Goal: Transaction & Acquisition: Purchase product/service

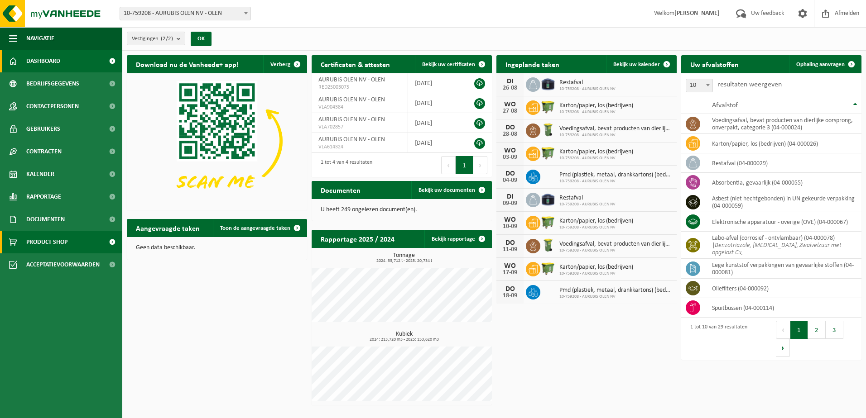
click at [56, 240] on span "Product Shop" at bounding box center [46, 242] width 41 height 23
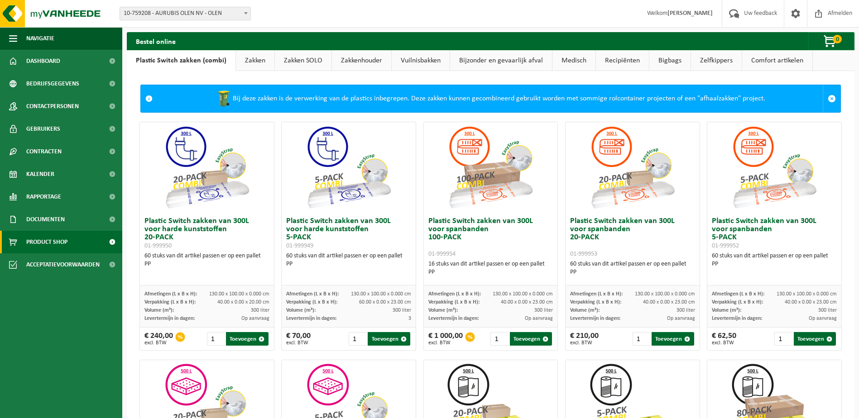
click at [507, 61] on link "Bijzonder en gevaarlijk afval" at bounding box center [501, 60] width 102 height 21
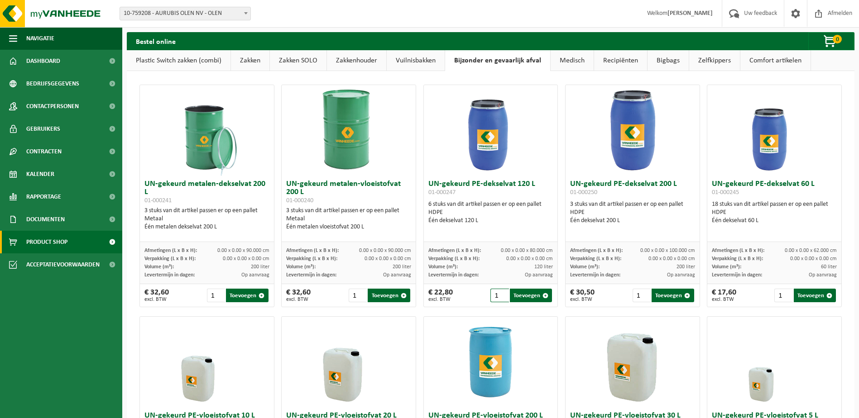
click at [498, 298] on input "1" at bounding box center [499, 296] width 18 height 14
click at [499, 295] on input "2" at bounding box center [499, 296] width 18 height 14
click at [499, 295] on input "3" at bounding box center [499, 296] width 18 height 14
click at [499, 295] on input "4" at bounding box center [499, 296] width 18 height 14
click at [530, 298] on button "Toevoegen" at bounding box center [531, 296] width 42 height 14
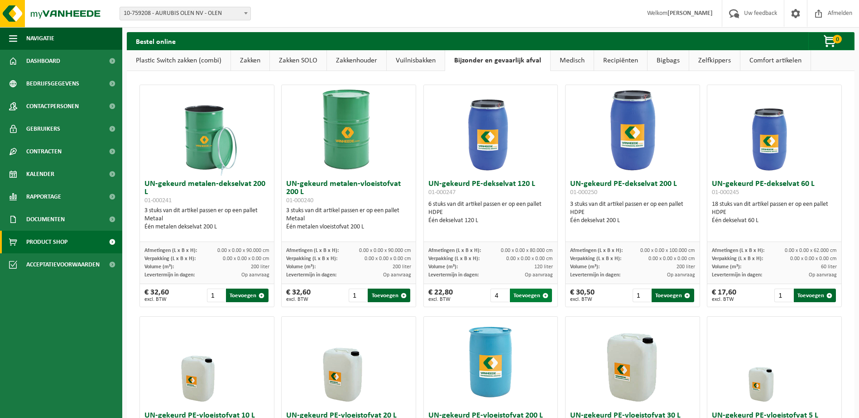
type input "1"
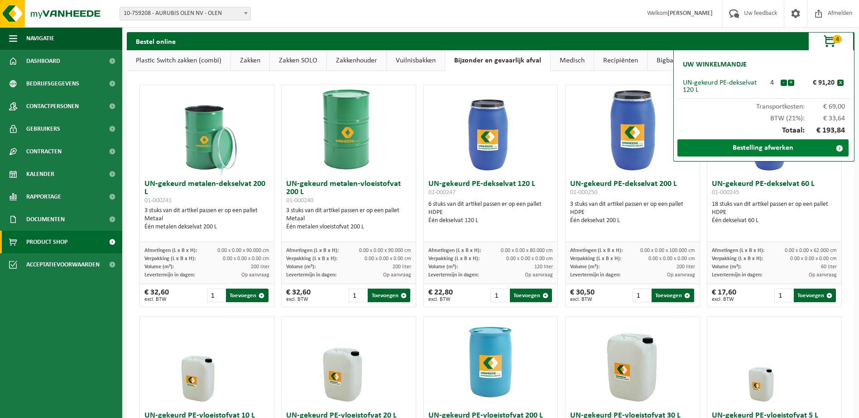
click at [762, 150] on link "Bestelling afwerken" at bounding box center [762, 147] width 171 height 17
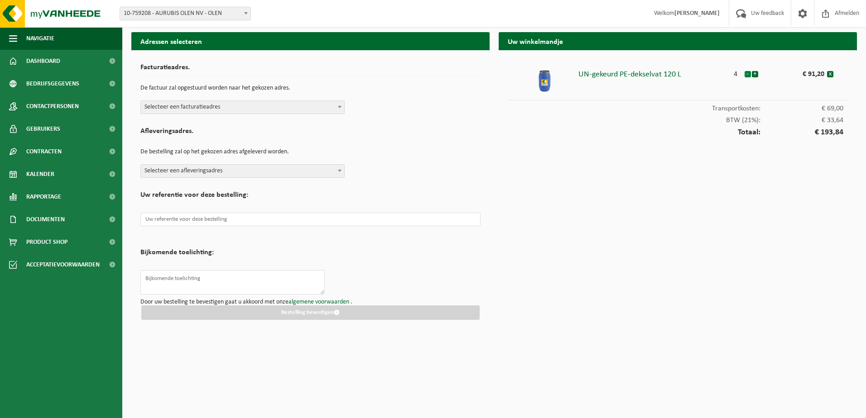
click at [748, 74] on button "-" at bounding box center [747, 74] width 6 height 6
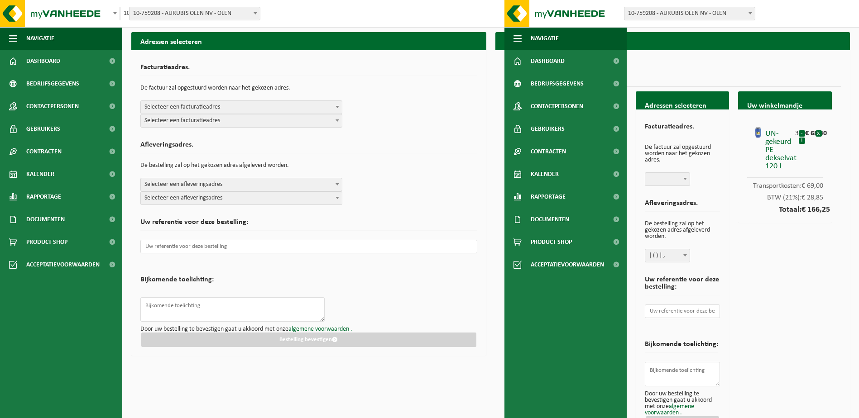
click at [420, 148] on h2 "Afleveringsadres." at bounding box center [308, 147] width 337 height 12
click at [41, 241] on span "Product Shop" at bounding box center [46, 242] width 41 height 23
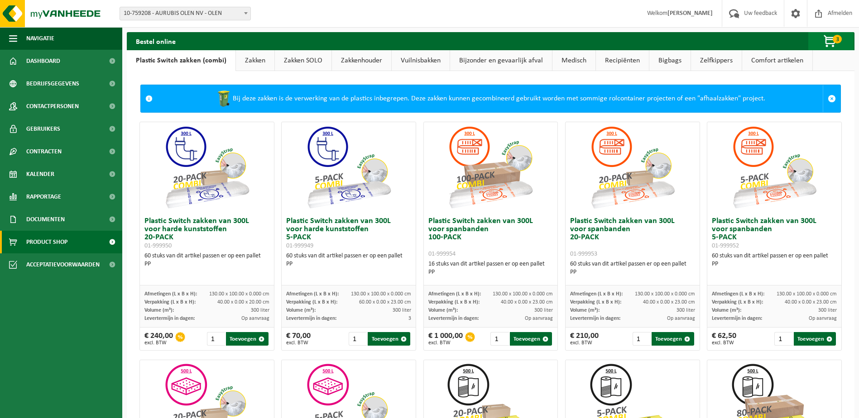
click at [835, 36] on span "3" at bounding box center [837, 39] width 9 height 9
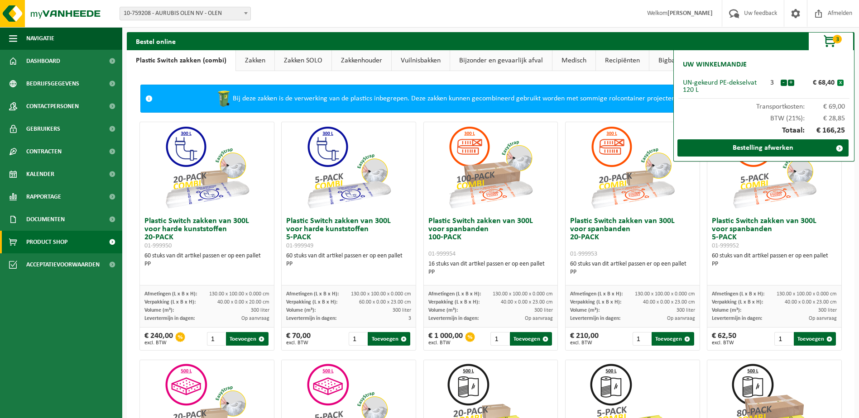
click at [840, 83] on button "x" at bounding box center [840, 83] width 6 height 6
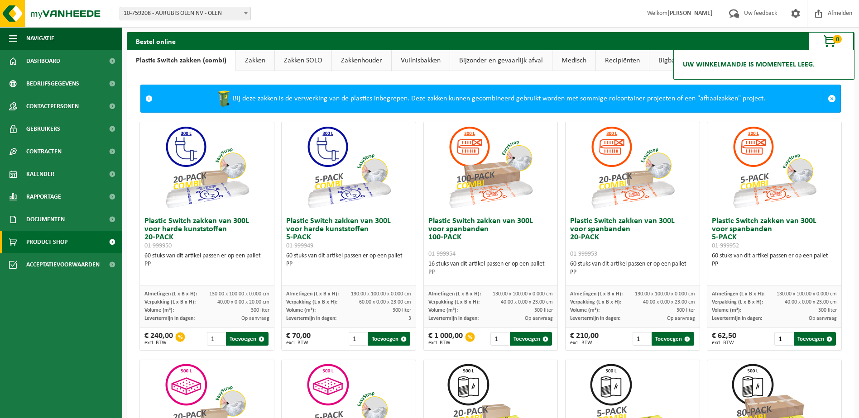
click at [496, 57] on link "Bijzonder en gevaarlijk afval" at bounding box center [501, 60] width 102 height 21
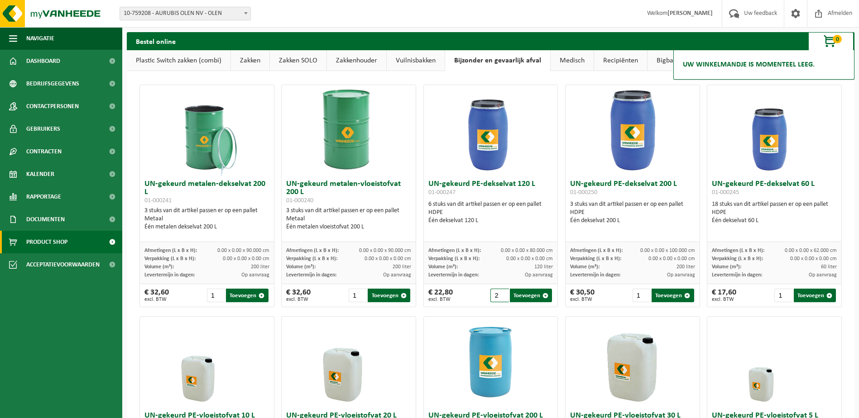
click at [499, 293] on input "2" at bounding box center [499, 296] width 18 height 14
click at [499, 293] on input "3" at bounding box center [499, 296] width 18 height 14
click at [499, 293] on input "4" at bounding box center [499, 296] width 18 height 14
click at [535, 299] on button "Toevoegen" at bounding box center [531, 296] width 42 height 14
type input "1"
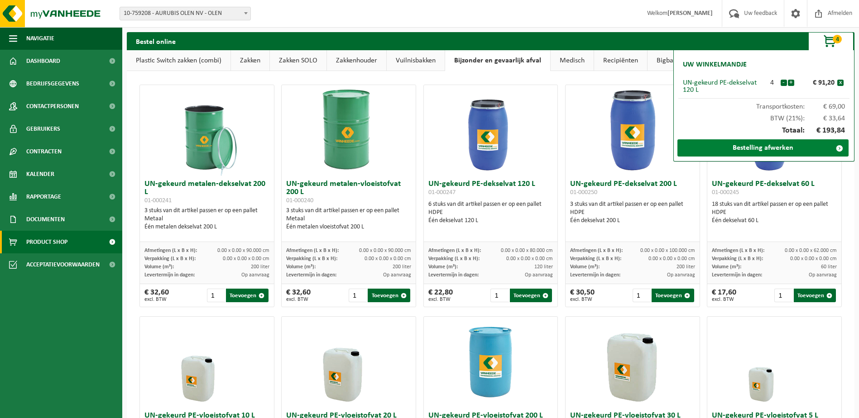
click at [756, 149] on link "Bestelling afwerken" at bounding box center [762, 147] width 171 height 17
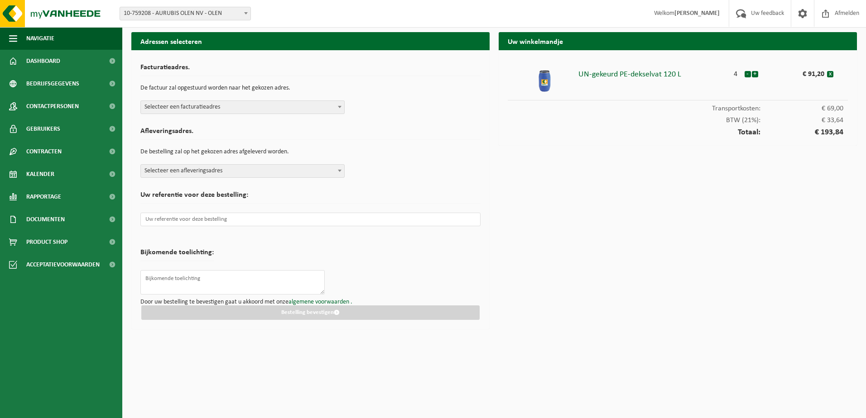
click at [236, 105] on span "Selecteer een facturatieadres" at bounding box center [242, 107] width 203 height 13
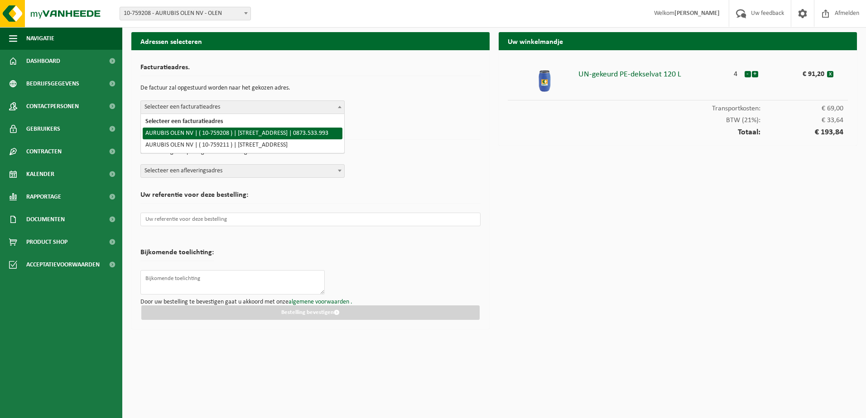
select select "12734"
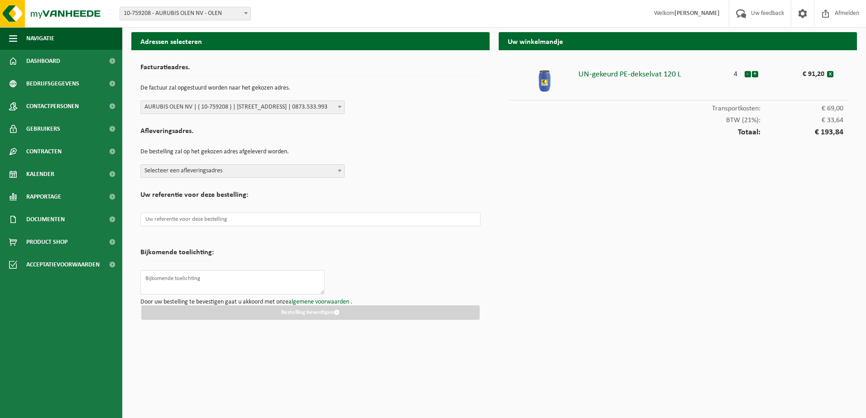
click at [295, 168] on span "Selecteer een afleveringsadres" at bounding box center [242, 171] width 203 height 13
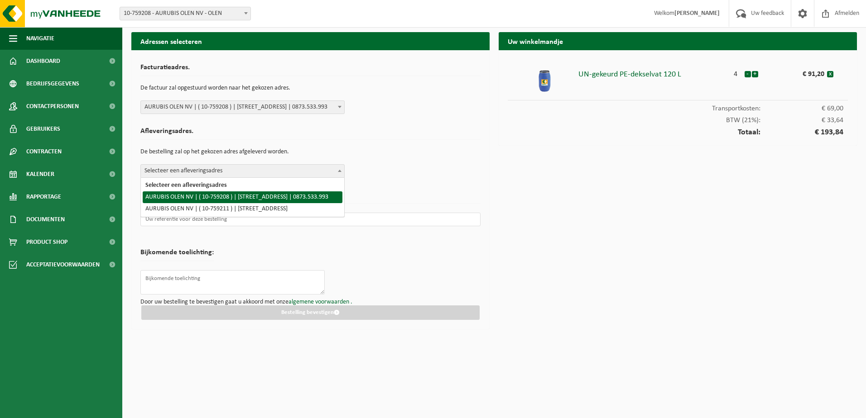
select select "12734"
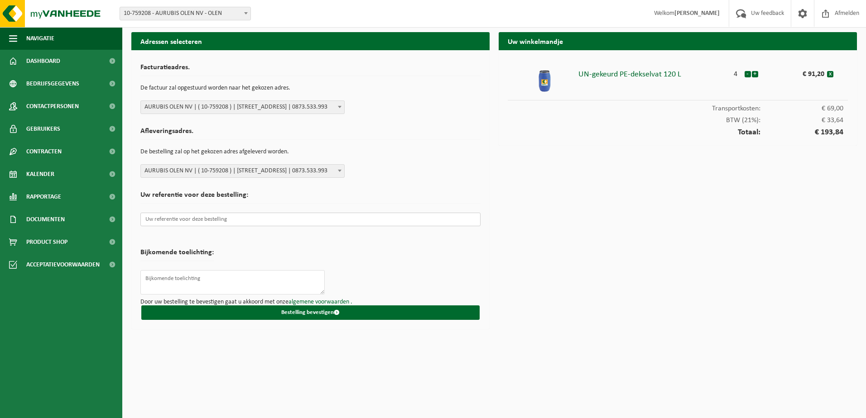
click at [202, 223] on input "text" at bounding box center [310, 220] width 340 height 14
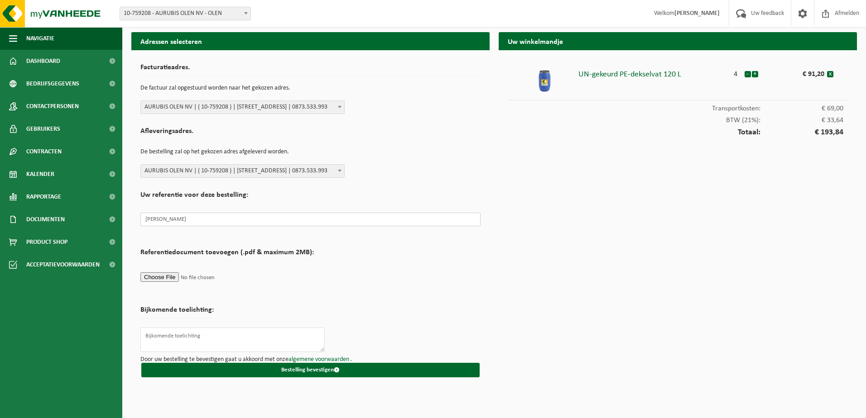
type input "[PERSON_NAME]"
click at [169, 334] on textarea at bounding box center [232, 340] width 184 height 24
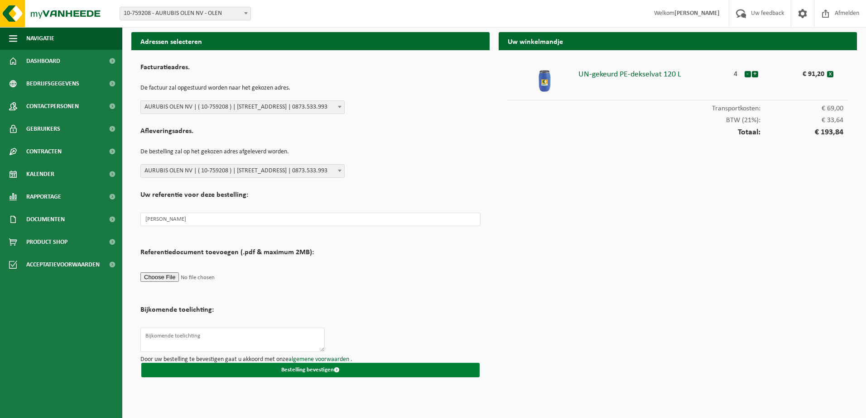
click at [325, 370] on button "Bestelling bevestigen" at bounding box center [310, 370] width 338 height 14
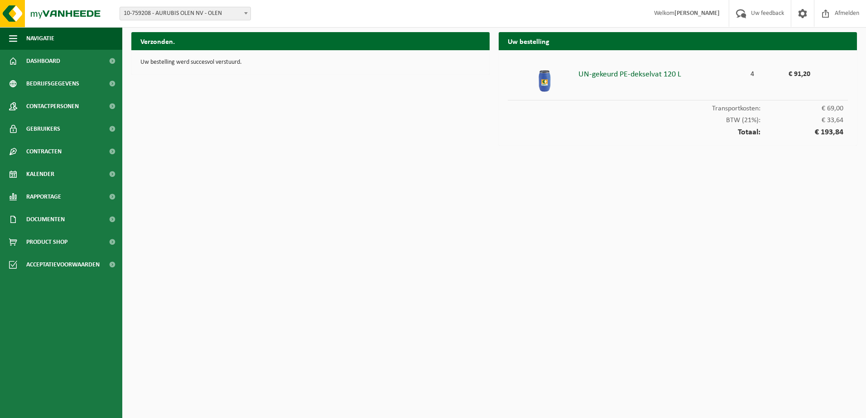
click at [329, 226] on html "Vestiging: 10-759208 - AURUBIS OLEN NV - OLEN 10-759211 - AURUBIS OLEN NV - [GE…" at bounding box center [433, 209] width 866 height 418
